Goal: Use online tool/utility: Use online tool/utility

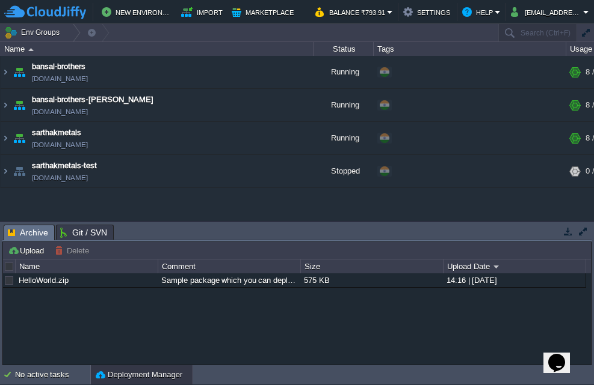
click at [407, 315] on div "HelloWorld.zip Sample package which you can deploy to your environment. Feel fr…" at bounding box center [297, 319] width 588 height 91
click at [583, 12] on em "[EMAIL_ADDRESS][DOMAIN_NAME]" at bounding box center [550, 12] width 78 height 14
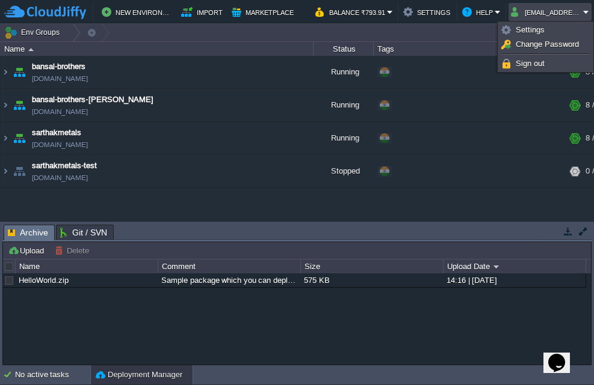
click at [375, 348] on div "HelloWorld.zip Sample package which you can deploy to your environment. Feel fr…" at bounding box center [297, 319] width 588 height 91
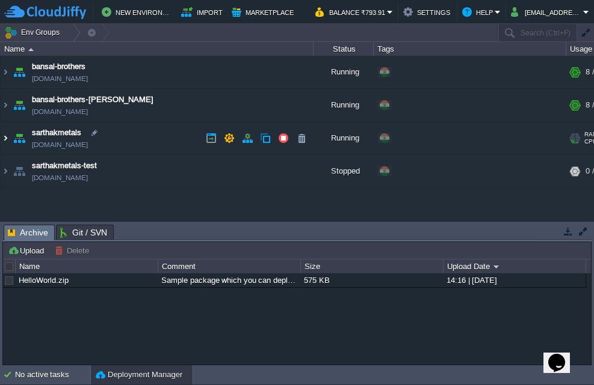
click at [2, 136] on img at bounding box center [6, 138] width 10 height 32
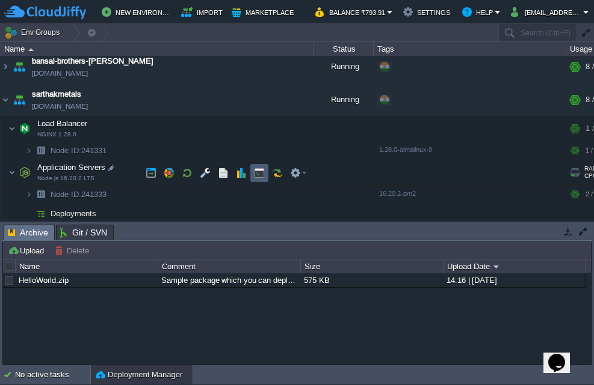
scroll to position [62, 0]
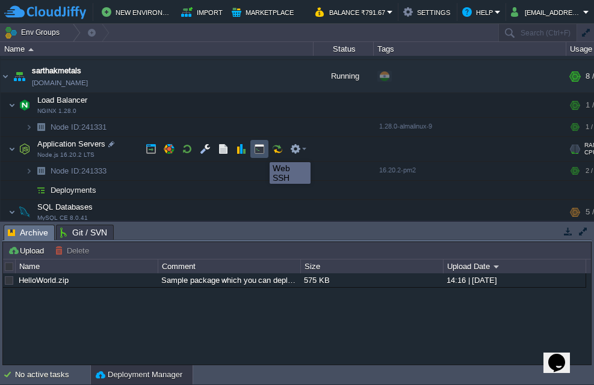
click at [260, 152] on button "button" at bounding box center [259, 149] width 11 height 11
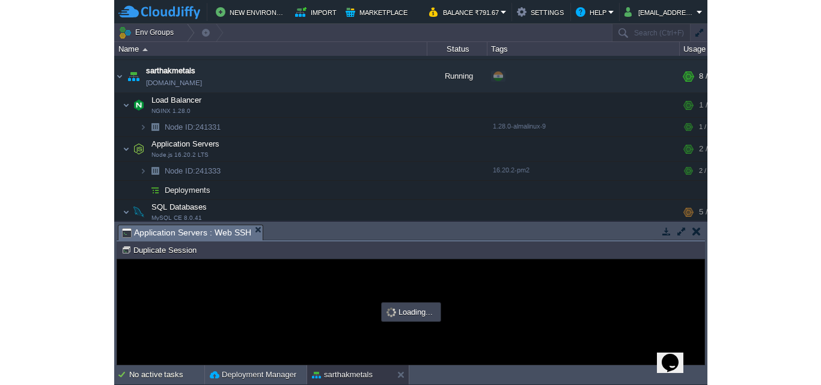
scroll to position [0, 0]
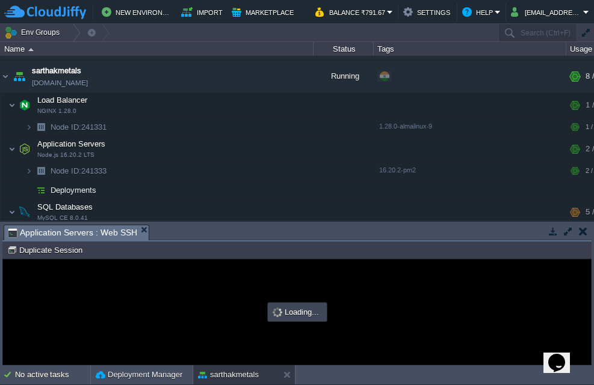
type input "#000000"
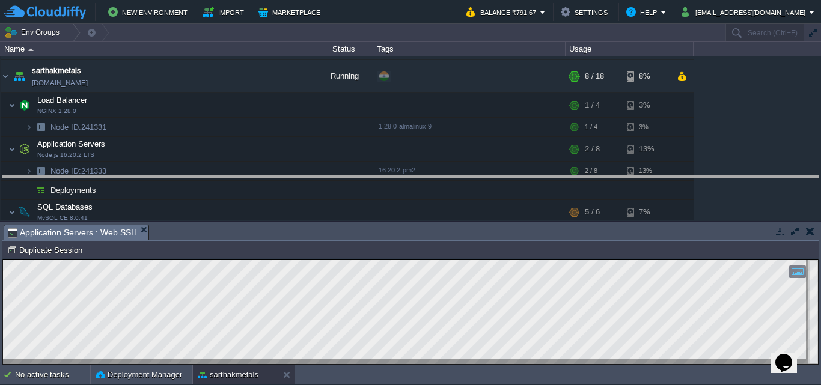
drag, startPoint x: 453, startPoint y: 224, endPoint x: 450, endPoint y: 165, distance: 59.6
click at [450, 165] on body "New Environment Import Marketplace Bonus ₹0.00 Upgrade Account Balance ₹791.67 …" at bounding box center [410, 192] width 821 height 385
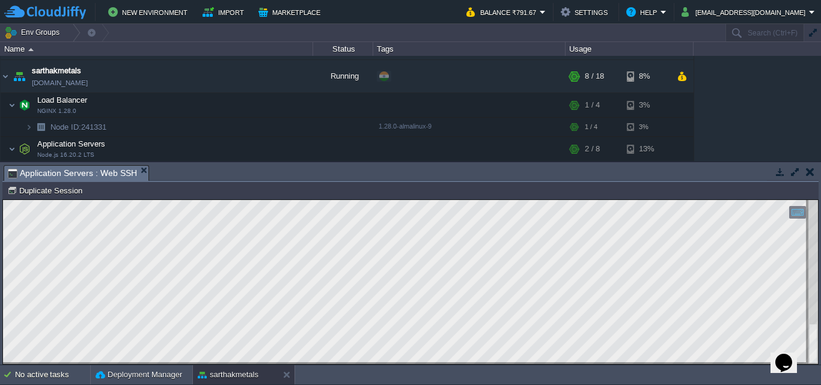
click at [3, 200] on html "Copy: Ctrl + Shift + C Paste: Ctrl + V Settings: Ctrl + Shift + Alt 0" at bounding box center [410, 200] width 815 height 0
click at [573, 200] on html "Copy: Ctrl + Shift + C Paste: Ctrl + V Settings: Ctrl + Shift + Alt 0" at bounding box center [410, 200] width 815 height 0
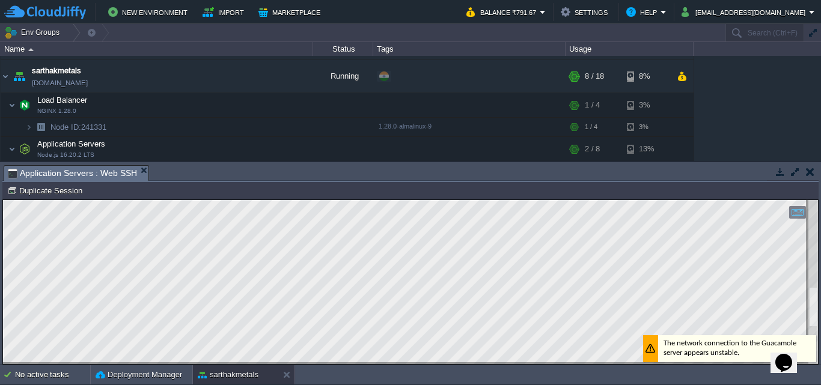
click at [593, 340] on div "Copy: Ctrl + Shift + C Paste: Ctrl + V Settings: Ctrl + Shift + Alt 0" at bounding box center [410, 282] width 815 height 164
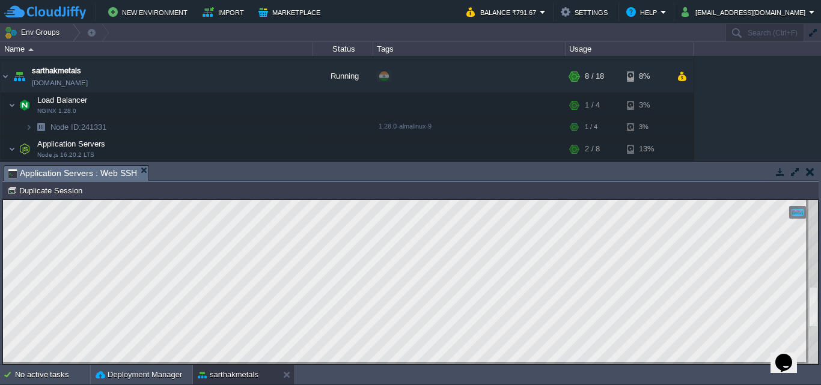
click at [593, 200] on html "Copy: Ctrl + Shift + C Paste: Ctrl + V Settings: Ctrl + Shift + Alt 0" at bounding box center [410, 200] width 815 height 0
